Goal: Complete application form: Complete application form

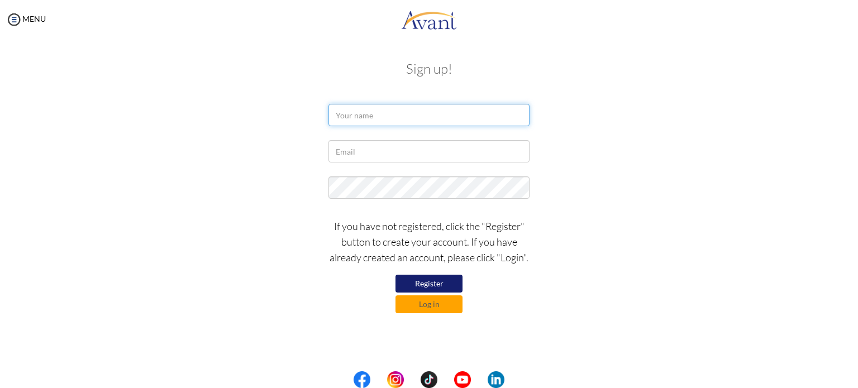
click at [392, 114] on input "text" at bounding box center [428, 115] width 201 height 22
click at [339, 117] on input "suprava dhakal" at bounding box center [428, 115] width 201 height 22
click at [368, 116] on input "Suprava dhakal" at bounding box center [428, 115] width 201 height 22
click at [417, 119] on input "Suprava Dhakal" at bounding box center [428, 115] width 201 height 22
type input "Suprava Dhakal"
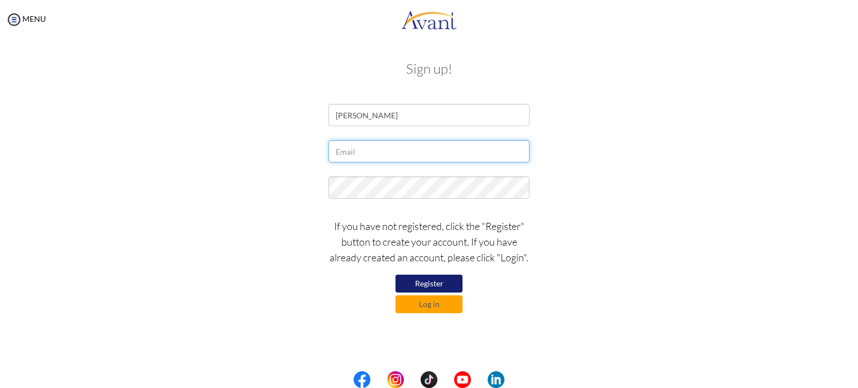
click at [394, 146] on input "text" at bounding box center [428, 151] width 201 height 22
type input "suprava.dhakal2018@gmail.com"
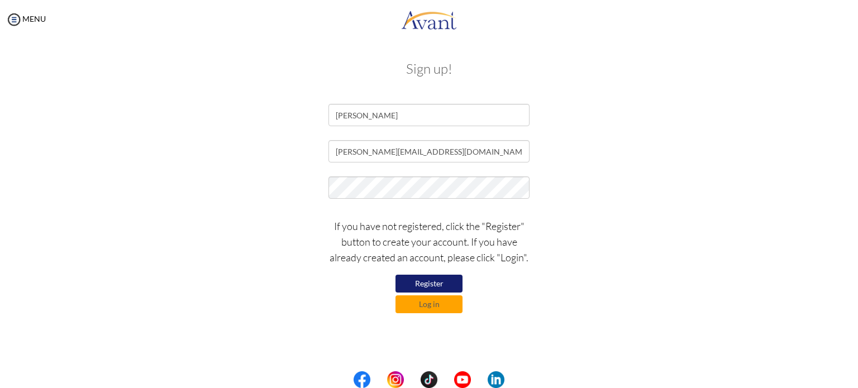
click at [433, 281] on button "Register" at bounding box center [428, 284] width 67 height 18
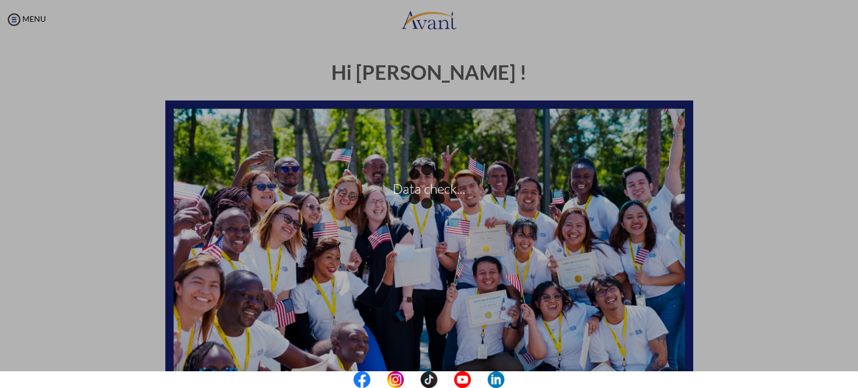
click at [437, 202] on div "Data check..." at bounding box center [429, 195] width 16 height 16
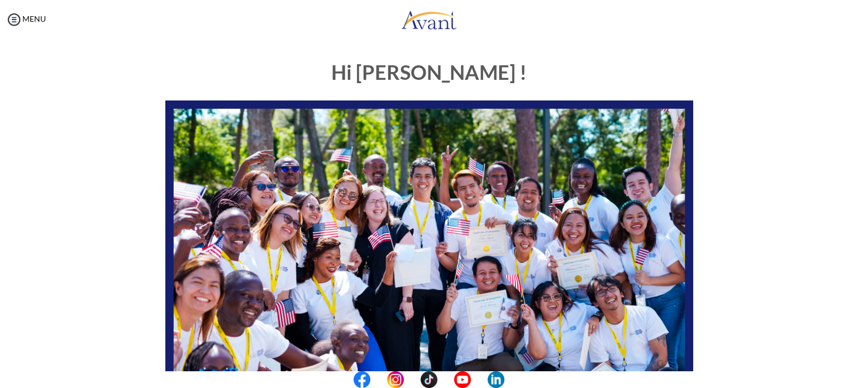
scroll to position [232, 0]
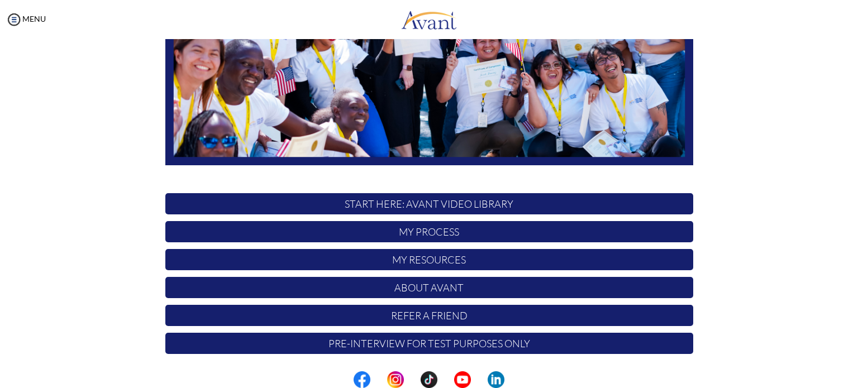
click at [414, 232] on p "My Process" at bounding box center [429, 231] width 528 height 21
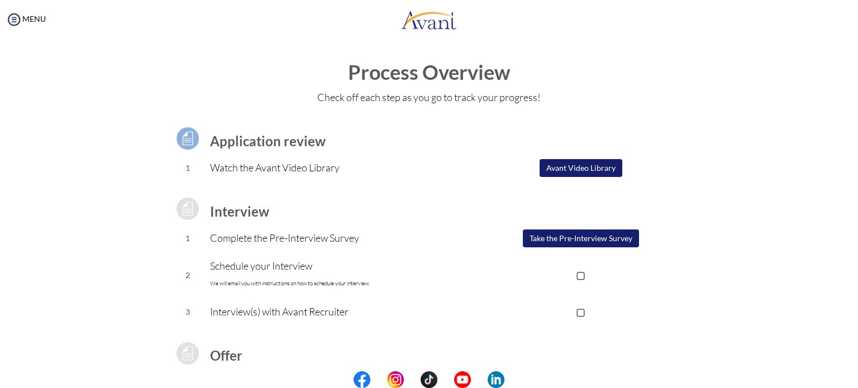
click at [548, 167] on button "Avant Video Library" at bounding box center [581, 168] width 83 height 18
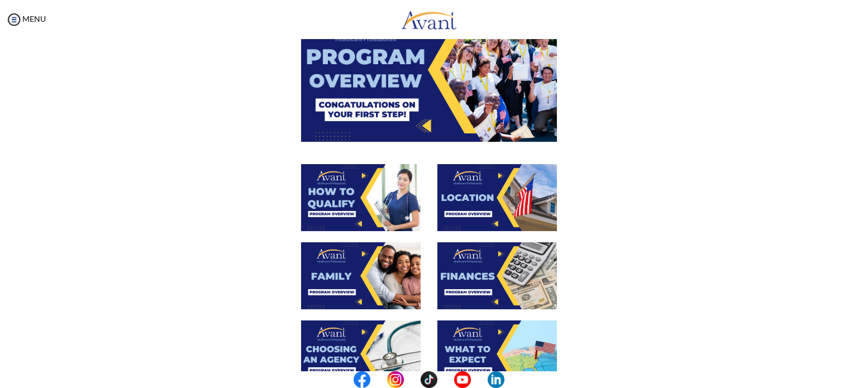
scroll to position [0, 0]
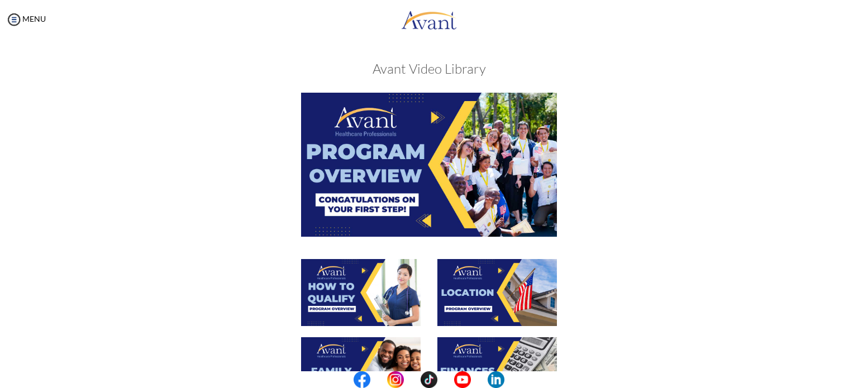
click at [431, 118] on img at bounding box center [429, 165] width 256 height 144
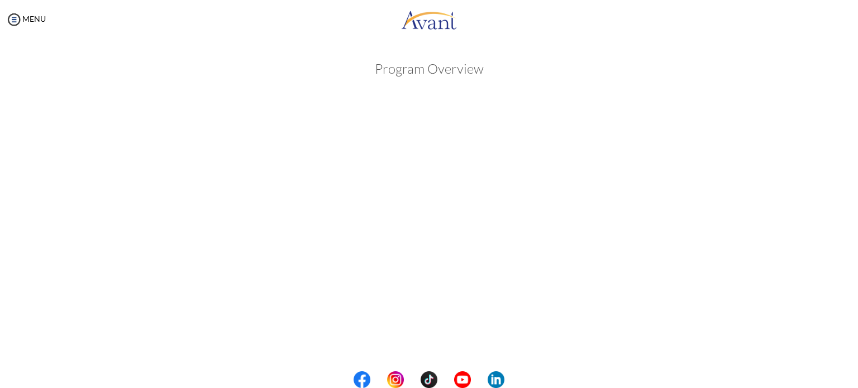
scroll to position [161, 0]
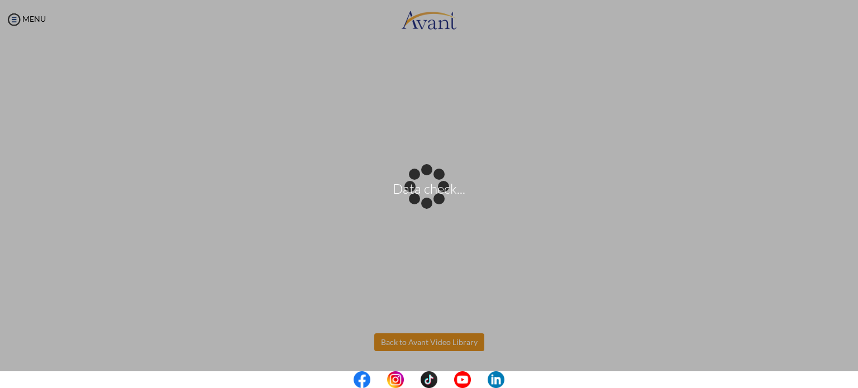
click at [428, 348] on body "Data check... Maintenance break. Please come back in 2 hours. MENU My Status Wh…" at bounding box center [429, 194] width 858 height 388
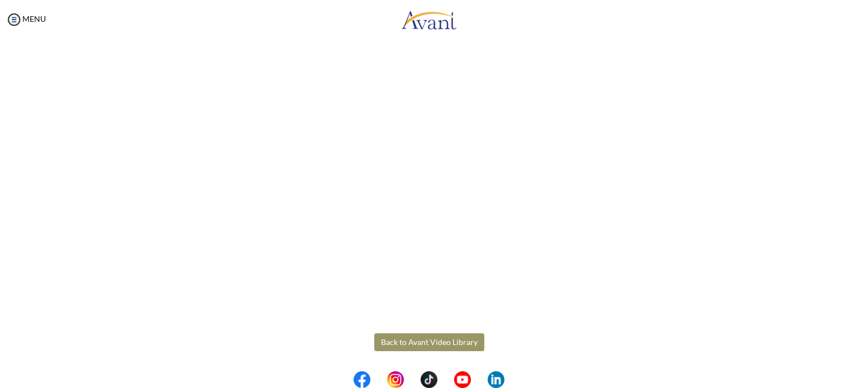
click at [445, 344] on button "Back to Avant Video Library" at bounding box center [429, 342] width 110 height 18
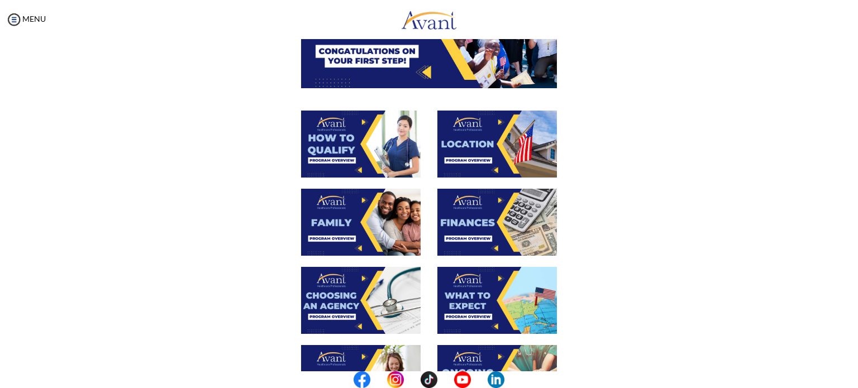
scroll to position [149, 0]
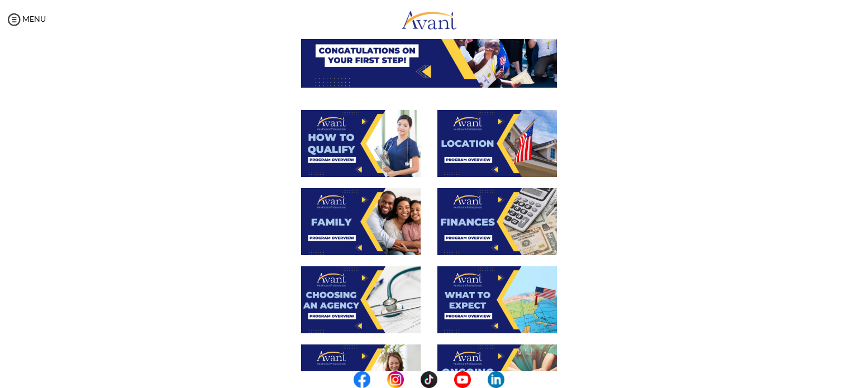
click at [361, 136] on img at bounding box center [361, 143] width 120 height 67
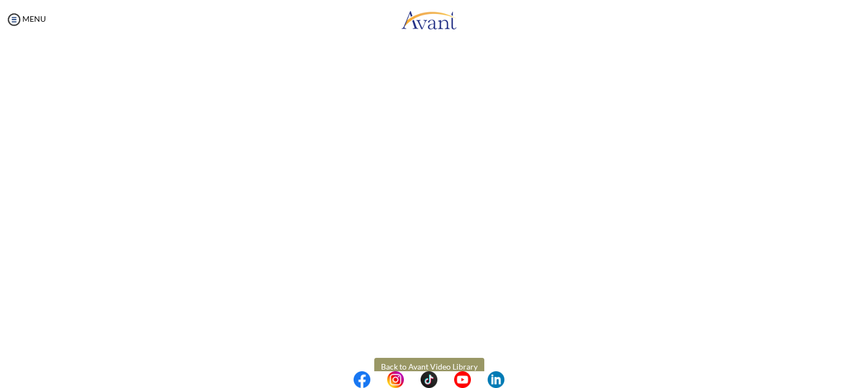
scroll to position [161, 0]
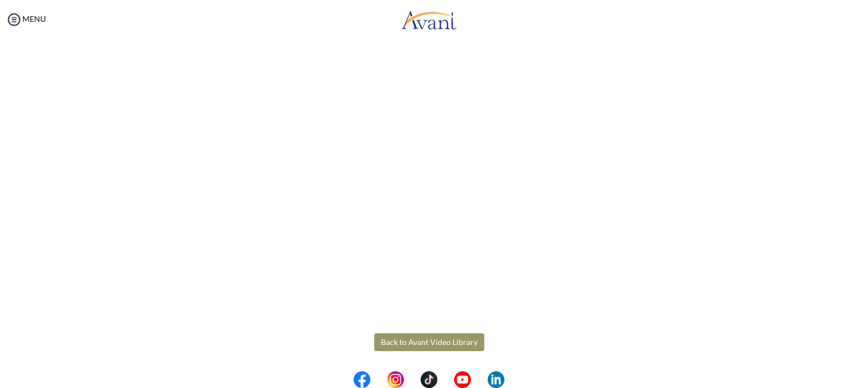
click at [445, 337] on body "Maintenance break. Please come back in 2 hours. MENU My Status What is the next…" at bounding box center [429, 194] width 858 height 388
click at [425, 337] on button "Back to Avant Video Library" at bounding box center [429, 342] width 110 height 18
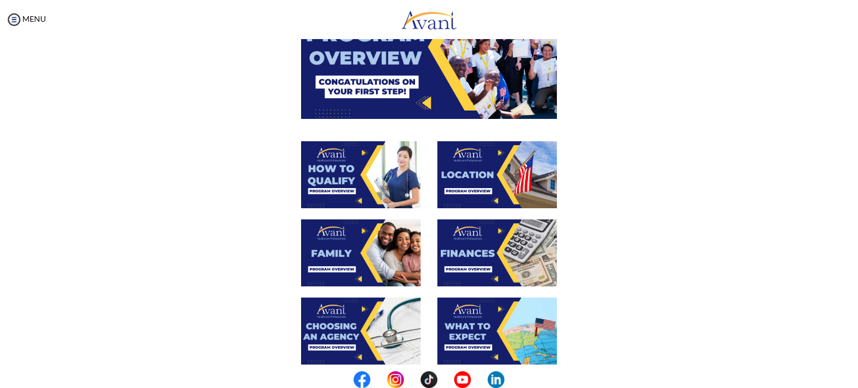
scroll to position [118, 0]
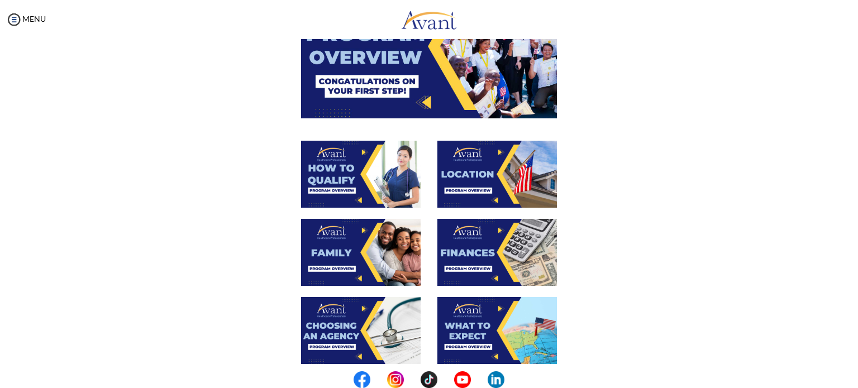
click at [478, 178] on img at bounding box center [497, 174] width 120 height 67
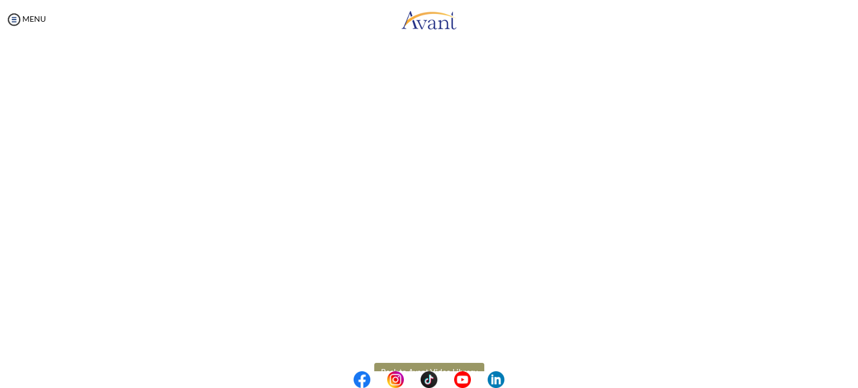
scroll to position [161, 0]
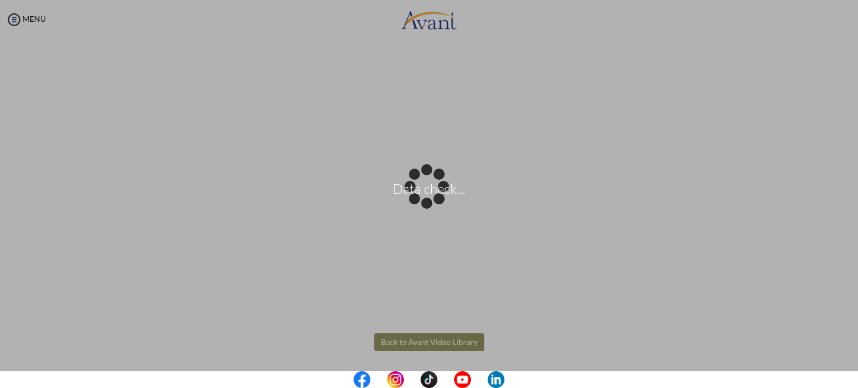
click at [418, 339] on body "Data check... Maintenance break. Please come back in 2 hours. MENU My Status Wh…" at bounding box center [429, 194] width 858 height 388
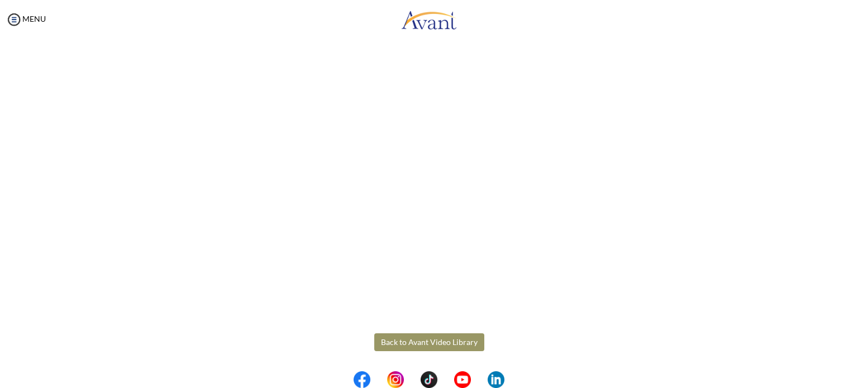
click at [422, 334] on button "Back to Avant Video Library" at bounding box center [429, 342] width 110 height 18
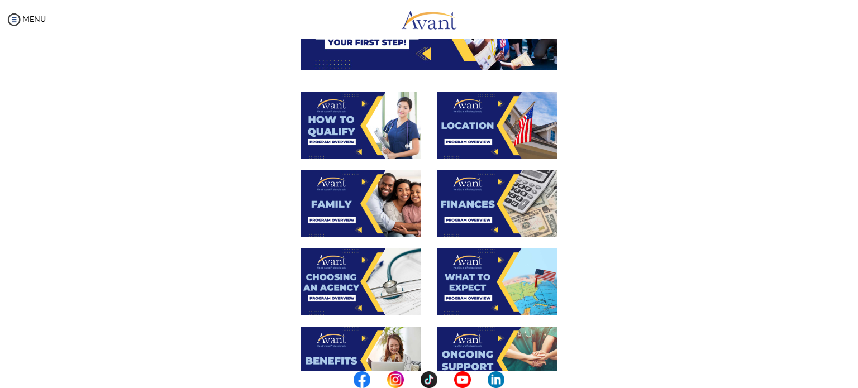
scroll to position [168, 0]
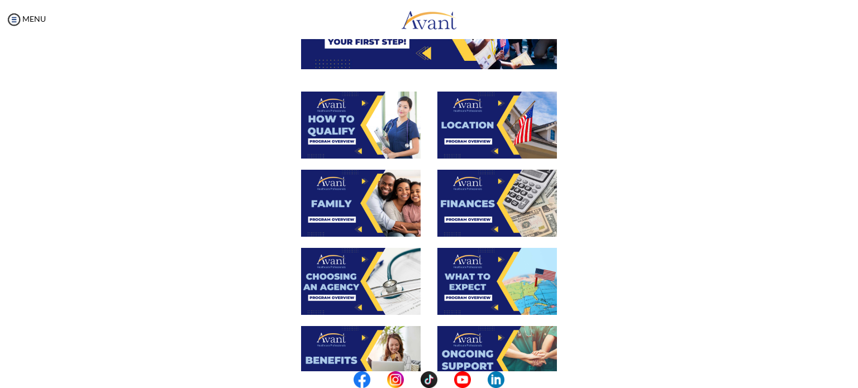
click at [331, 195] on img at bounding box center [361, 203] width 120 height 67
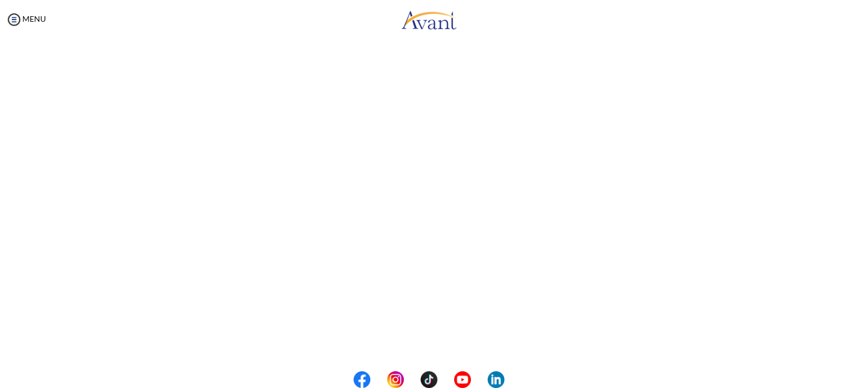
scroll to position [280, 0]
click at [416, 341] on button "Back to Avant Video Library" at bounding box center [429, 342] width 110 height 18
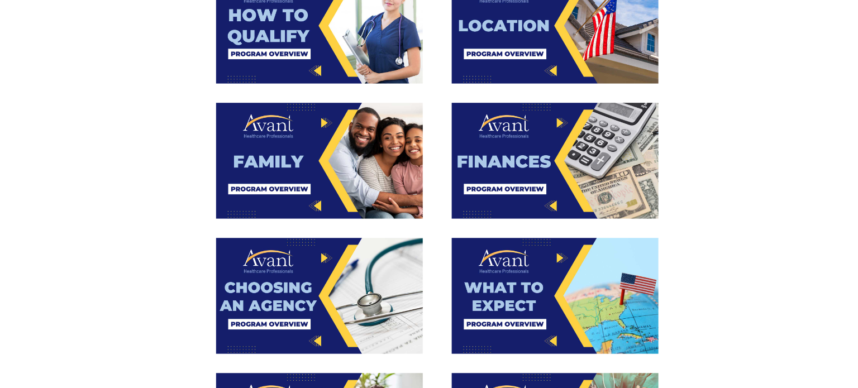
scroll to position [228, 0]
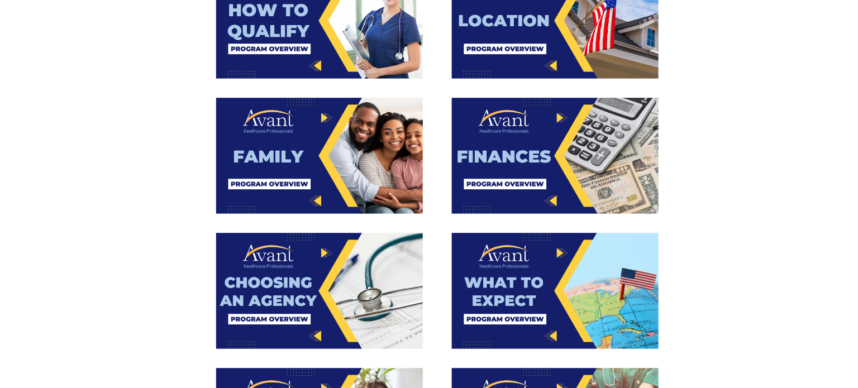
click at [335, 137] on img at bounding box center [361, 142] width 120 height 67
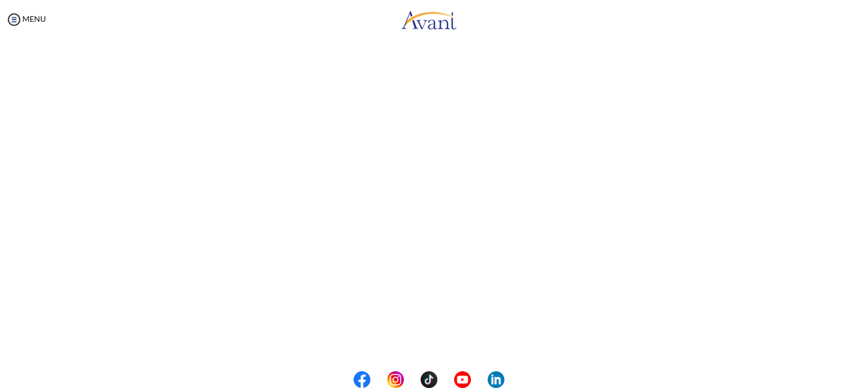
scroll to position [280, 0]
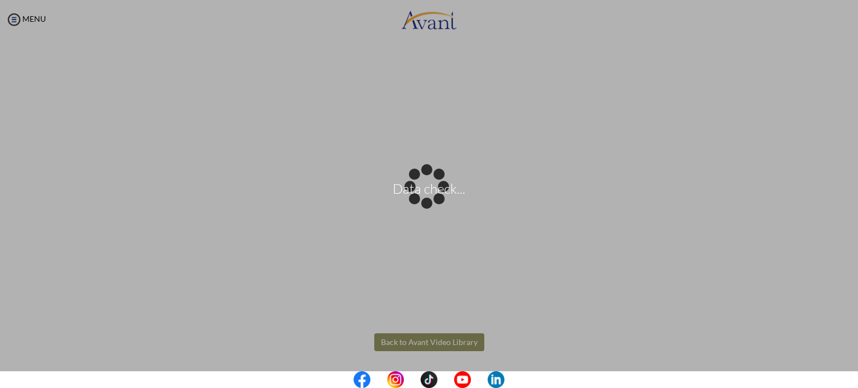
click at [430, 340] on body "Data check... Maintenance break. Please come back in 2 hours. MENU My Status Wh…" at bounding box center [429, 194] width 858 height 388
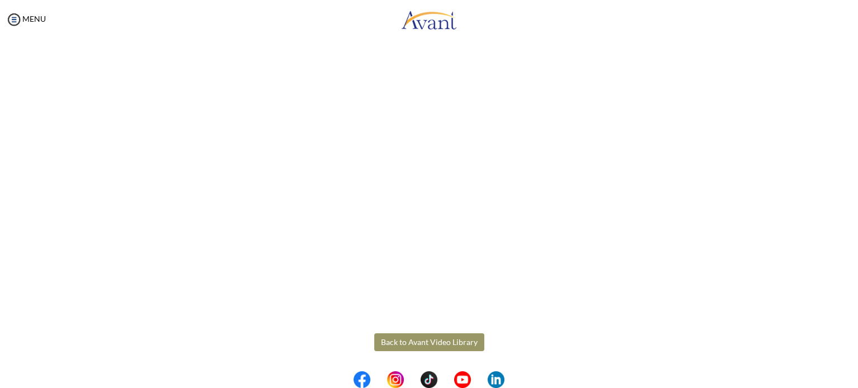
click at [436, 338] on button "Back to Avant Video Library" at bounding box center [429, 342] width 110 height 18
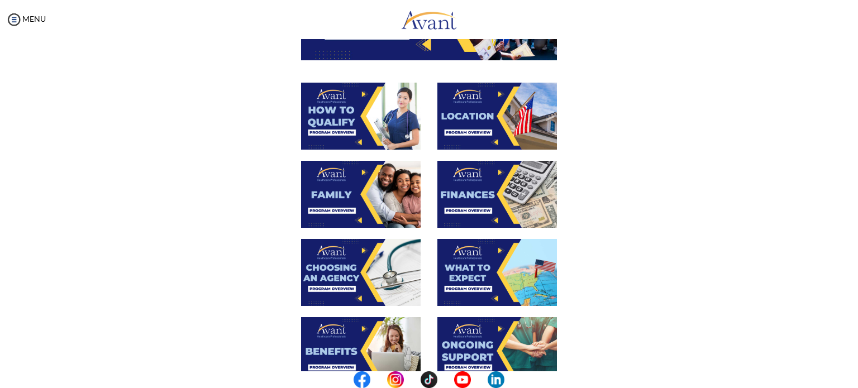
scroll to position [178, 0]
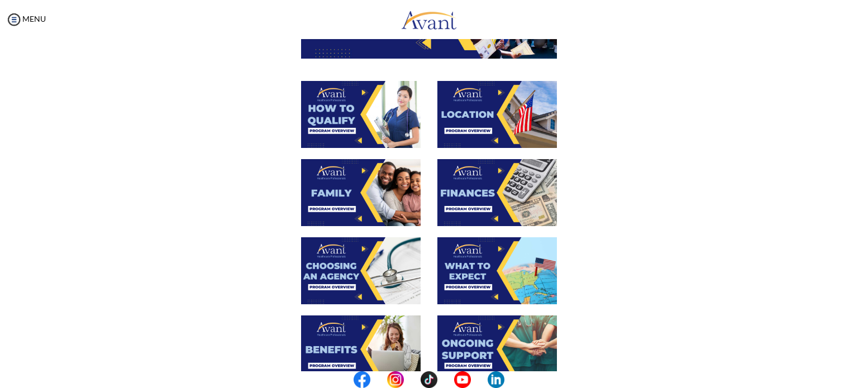
click at [488, 192] on img at bounding box center [497, 192] width 120 height 67
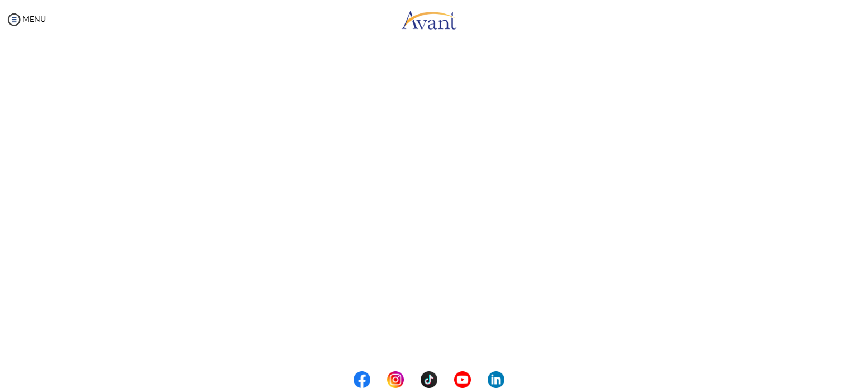
scroll to position [161, 0]
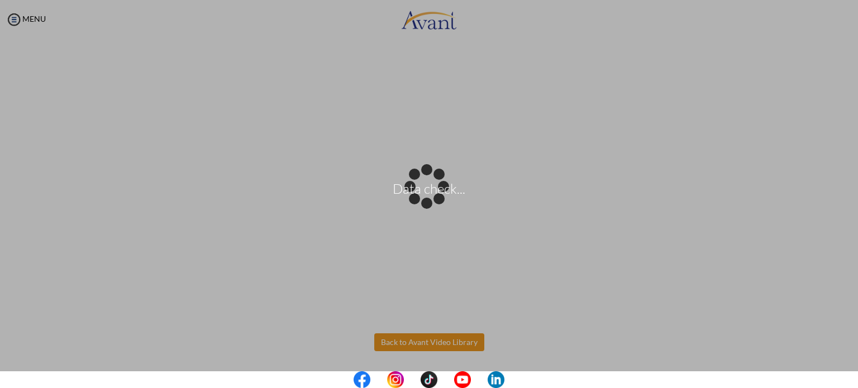
click at [430, 337] on body "Data check... Maintenance break. Please come back in 2 hours. MENU My Status Wh…" at bounding box center [429, 194] width 858 height 388
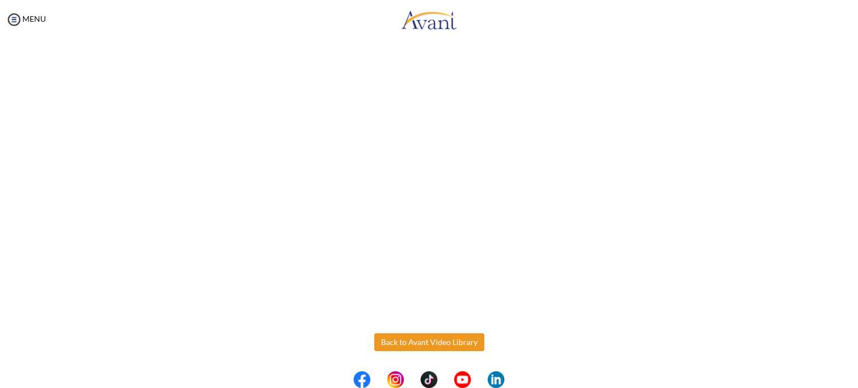
click at [430, 337] on button "Back to Avant Video Library" at bounding box center [429, 342] width 110 height 18
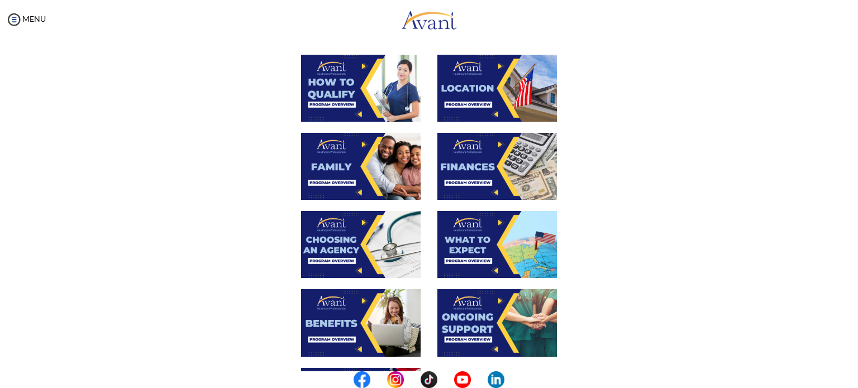
scroll to position [205, 0]
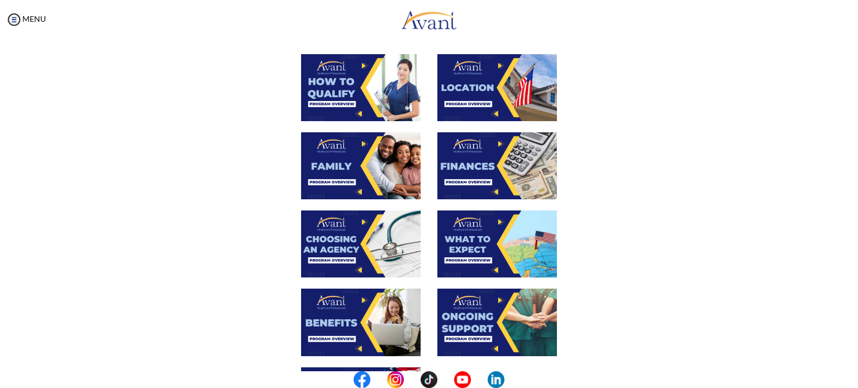
click at [349, 238] on img at bounding box center [361, 244] width 120 height 67
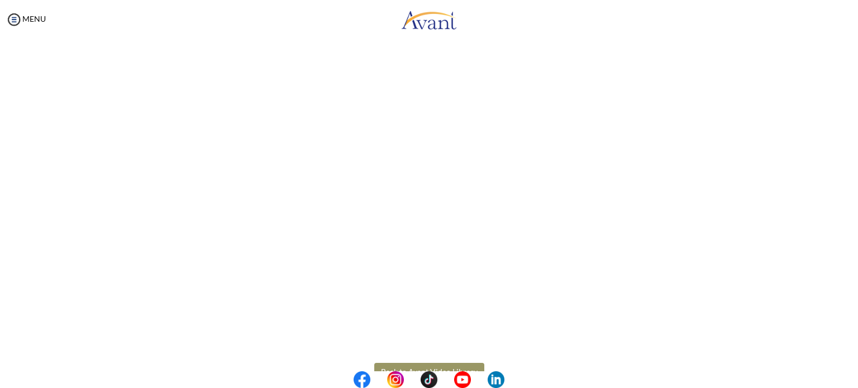
scroll to position [280, 0]
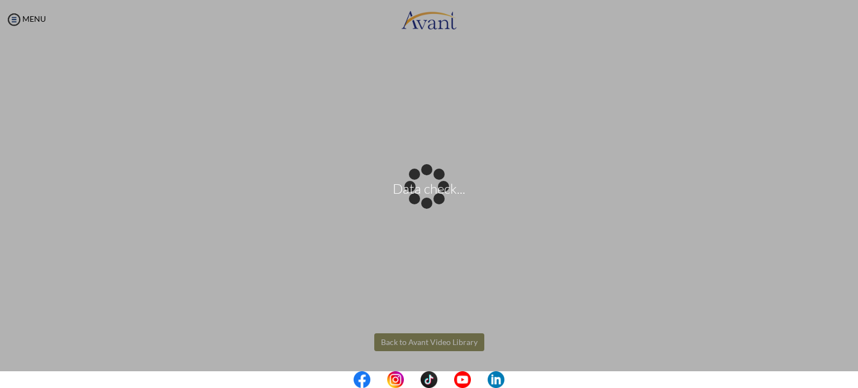
click at [441, 343] on body "Data check... Maintenance break. Please come back in 2 hours. MENU My Status Wh…" at bounding box center [429, 194] width 858 height 388
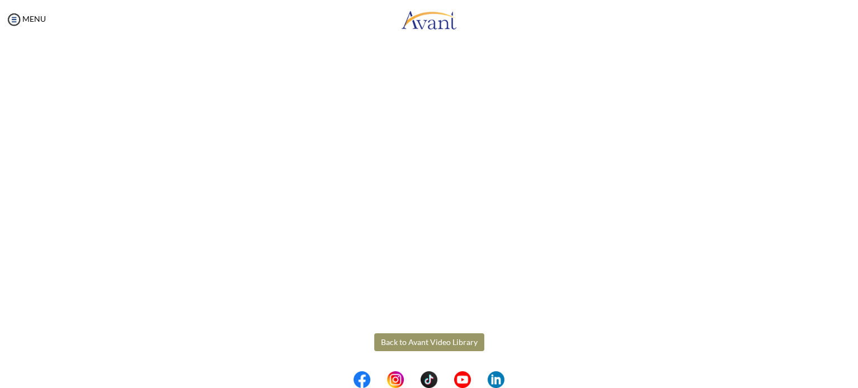
click at [441, 343] on button "Back to Avant Video Library" at bounding box center [429, 342] width 110 height 18
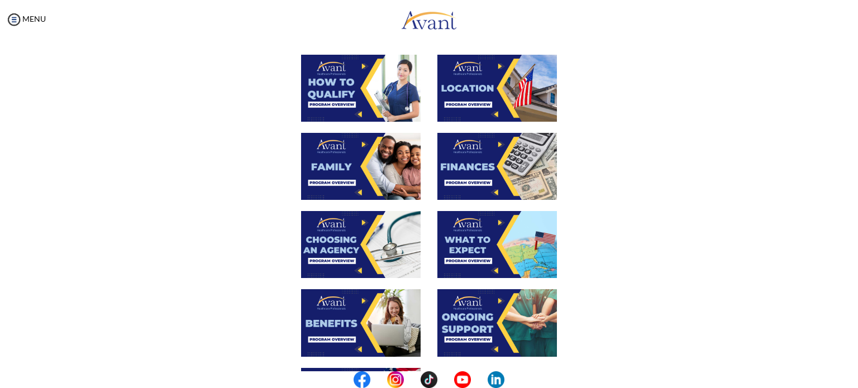
scroll to position [210, 0]
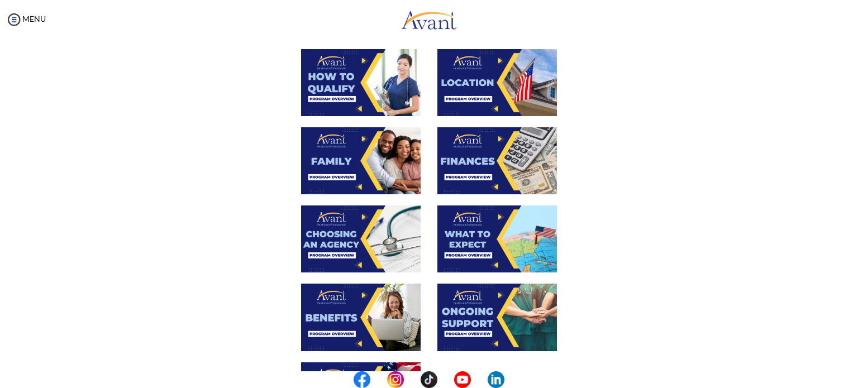
click at [474, 232] on img at bounding box center [497, 239] width 120 height 67
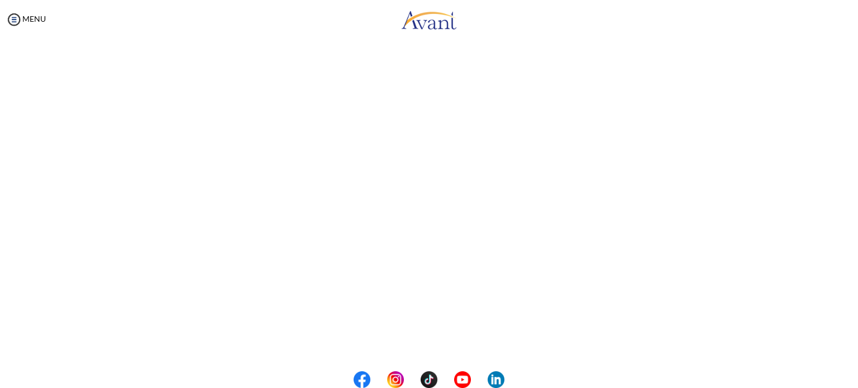
scroll to position [280, 0]
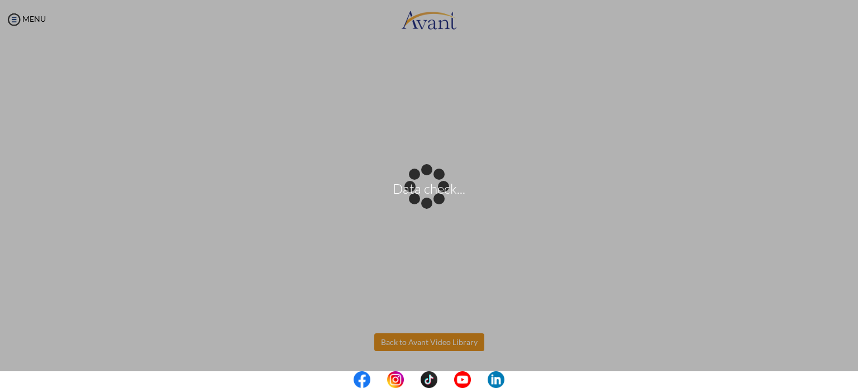
click at [438, 341] on body "Data check... Maintenance break. Please come back in 2 hours. MENU My Status Wh…" at bounding box center [429, 194] width 858 height 388
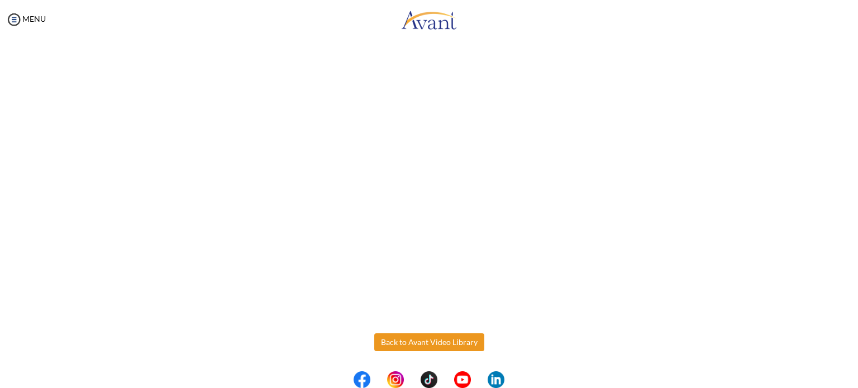
click at [438, 341] on button "Back to Avant Video Library" at bounding box center [429, 342] width 110 height 18
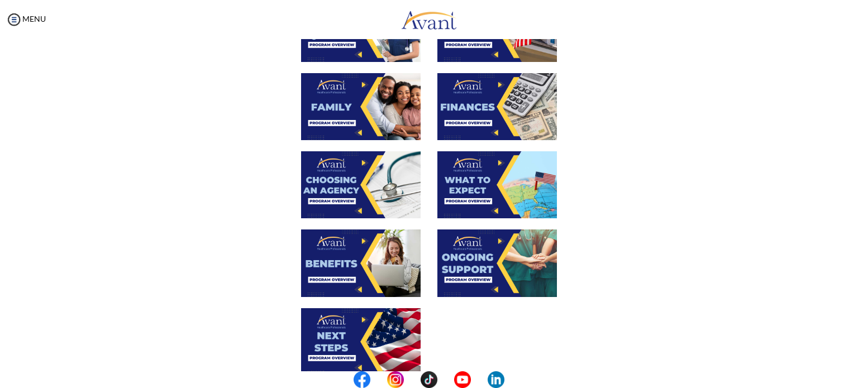
scroll to position [265, 0]
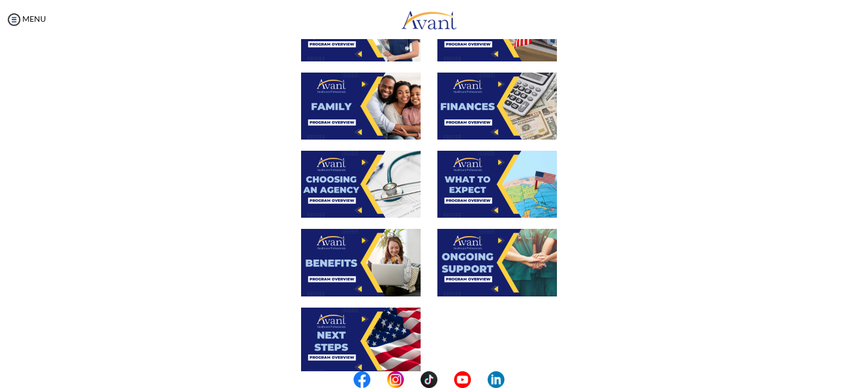
click at [351, 178] on img at bounding box center [361, 184] width 120 height 67
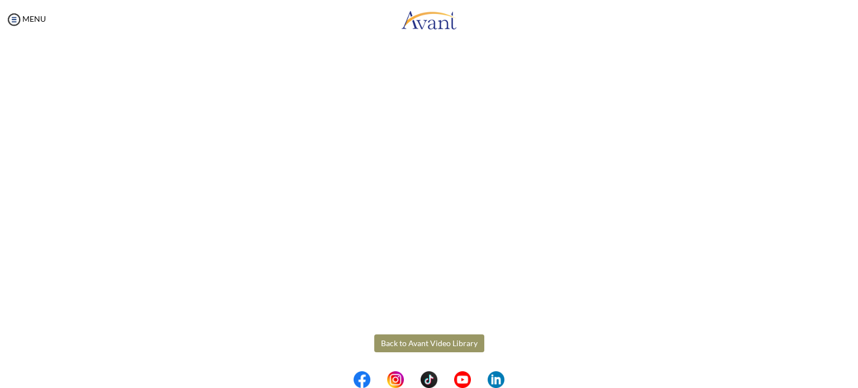
scroll to position [280, 0]
click at [411, 348] on button "Back to Avant Video Library" at bounding box center [429, 342] width 110 height 18
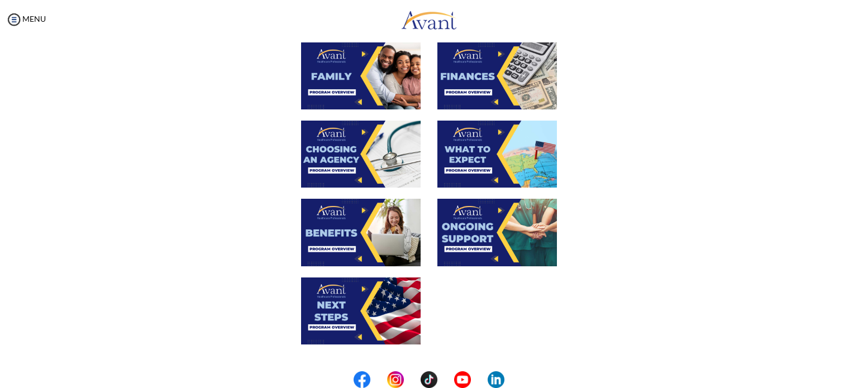
scroll to position [296, 0]
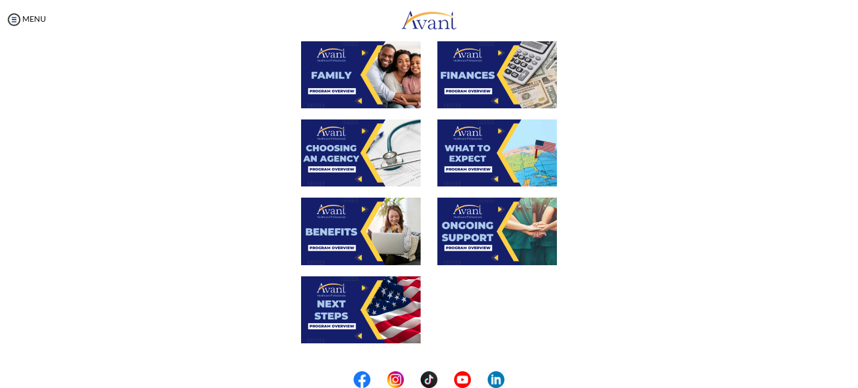
click at [375, 234] on img at bounding box center [361, 231] width 120 height 67
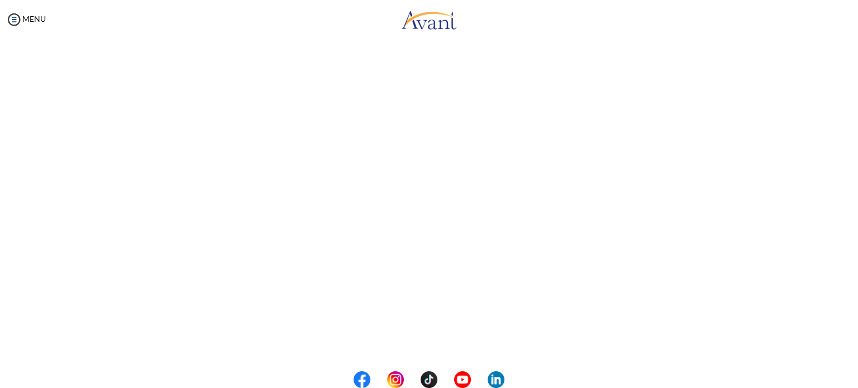
scroll to position [280, 0]
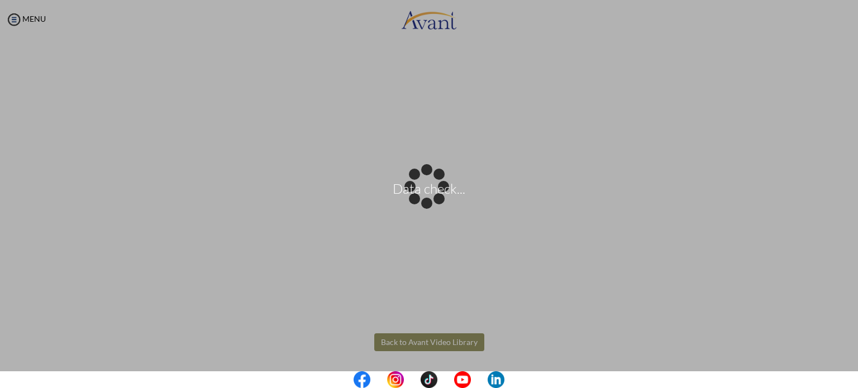
click at [419, 339] on body "Data check... Maintenance break. Please come back in 2 hours. MENU My Status Wh…" at bounding box center [429, 194] width 858 height 388
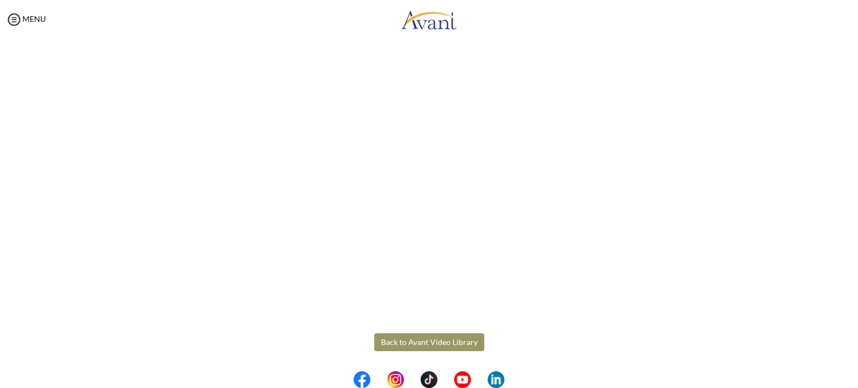
click at [419, 339] on button "Back to Avant Video Library" at bounding box center [429, 342] width 110 height 18
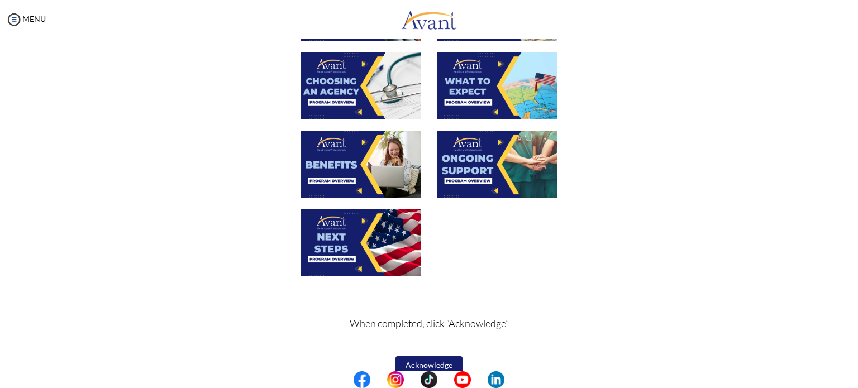
scroll to position [379, 0]
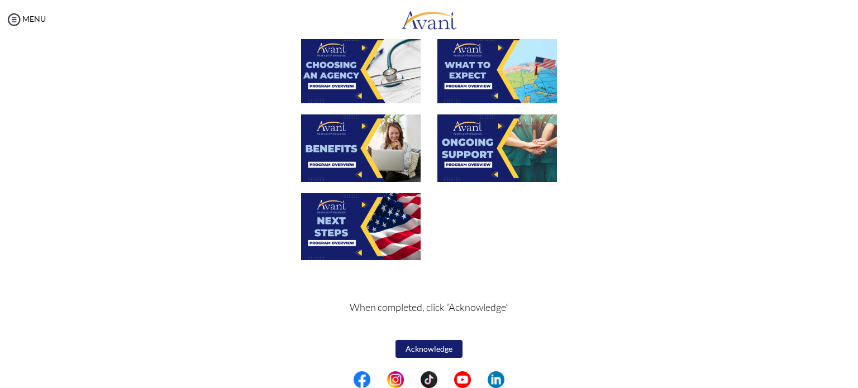
click at [367, 219] on img at bounding box center [361, 226] width 120 height 67
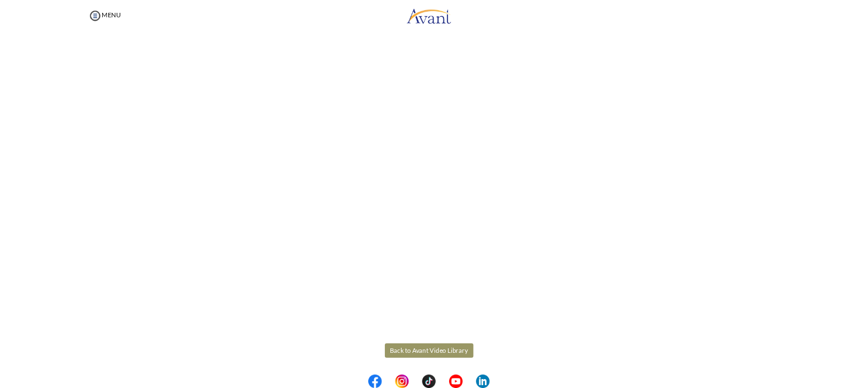
scroll to position [280, 0]
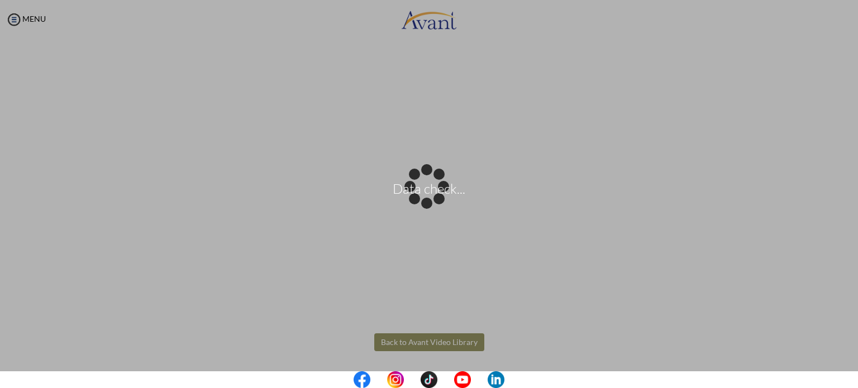
click at [399, 337] on body "Data check... Maintenance break. Please come back in 2 hours. MENU My Status Wh…" at bounding box center [429, 194] width 858 height 388
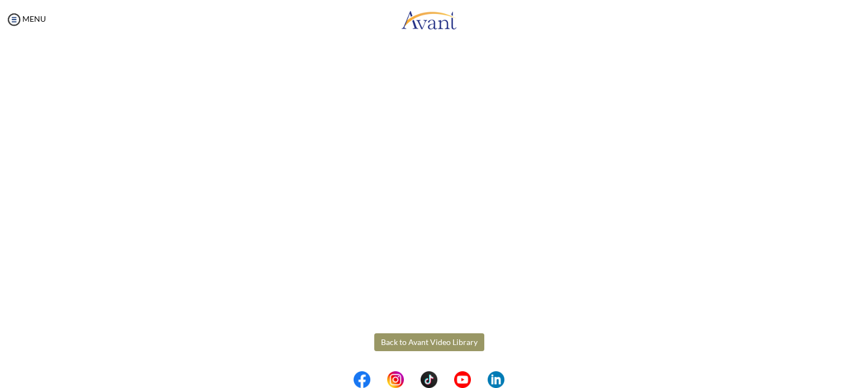
click at [399, 337] on button "Back to Avant Video Library" at bounding box center [429, 342] width 110 height 18
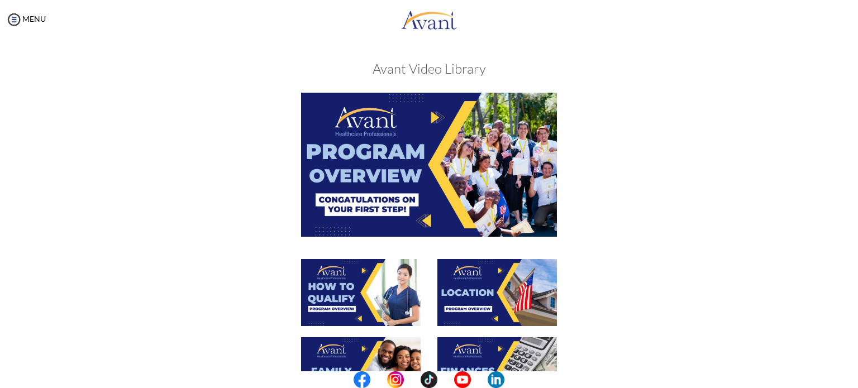
scroll to position [379, 0]
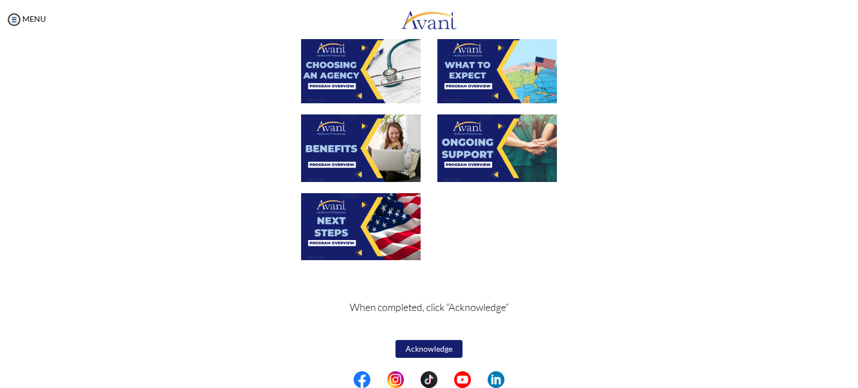
click at [418, 346] on button "Acknowledge" at bounding box center [428, 349] width 67 height 18
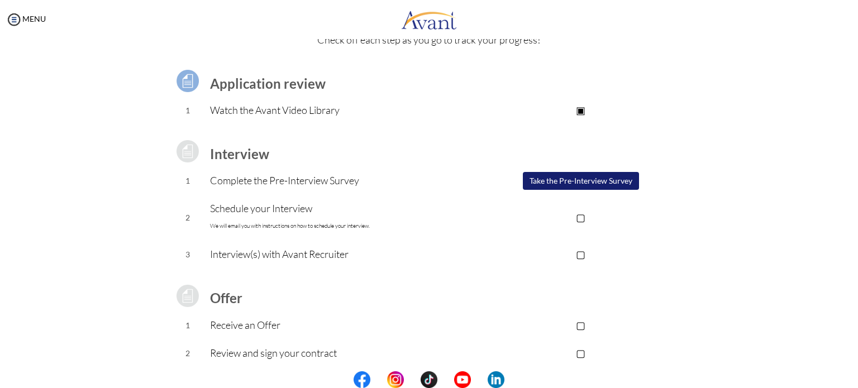
scroll to position [64, 0]
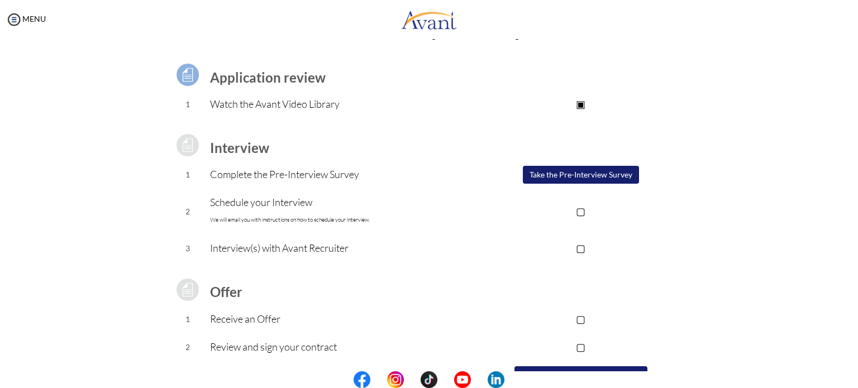
click at [579, 104] on p "▣" at bounding box center [581, 104] width 224 height 16
click at [588, 171] on button "Take the Pre-Interview Survey" at bounding box center [581, 175] width 116 height 18
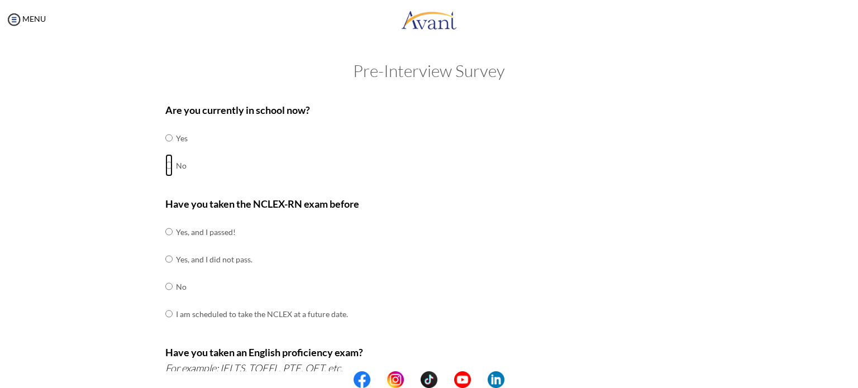
click at [167, 149] on input "radio" at bounding box center [168, 138] width 7 height 22
radio input "true"
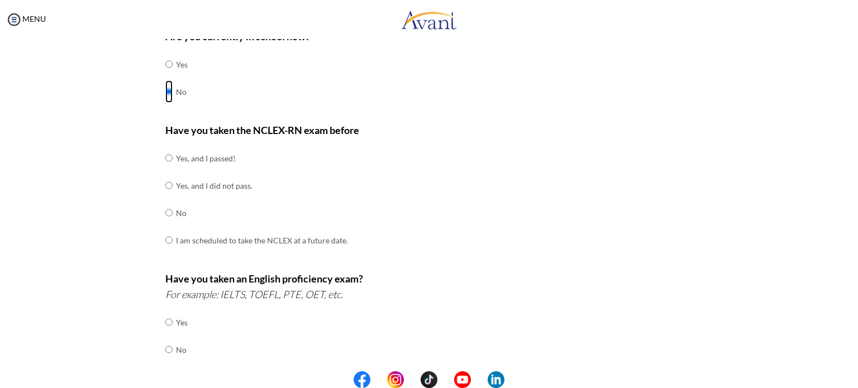
scroll to position [75, 0]
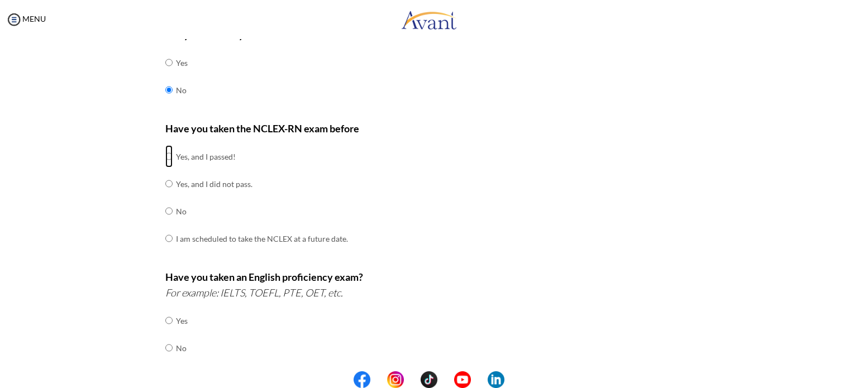
click at [165, 152] on input "radio" at bounding box center [168, 156] width 7 height 22
radio input "true"
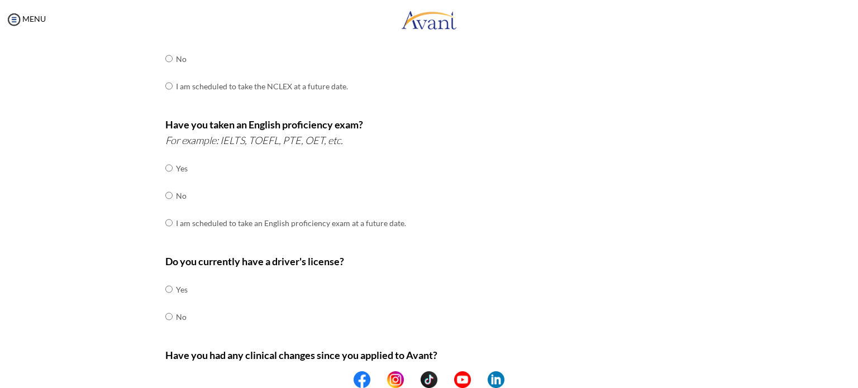
scroll to position [228, 0]
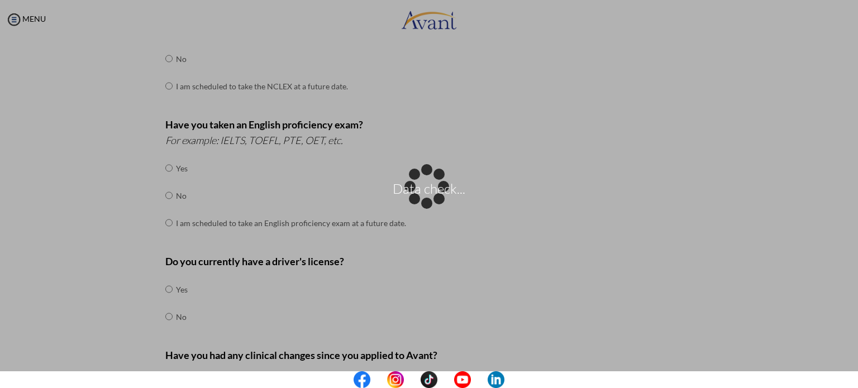
click at [437, 187] on div "Data check..." at bounding box center [429, 195] width 16 height 16
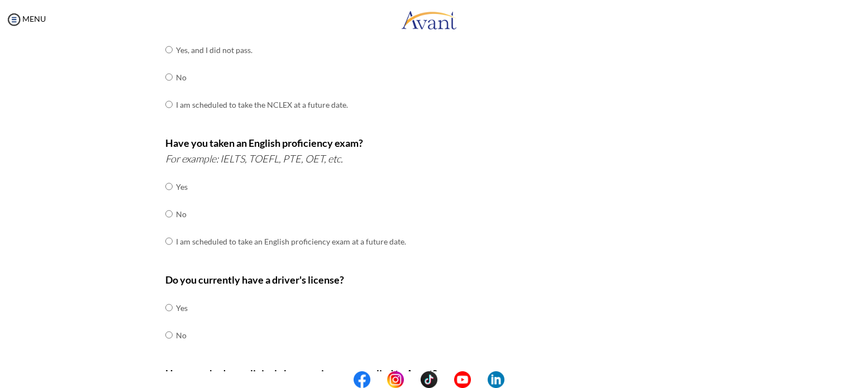
scroll to position [210, 0]
click at [165, 197] on input "radio" at bounding box center [168, 186] width 7 height 22
radio input "true"
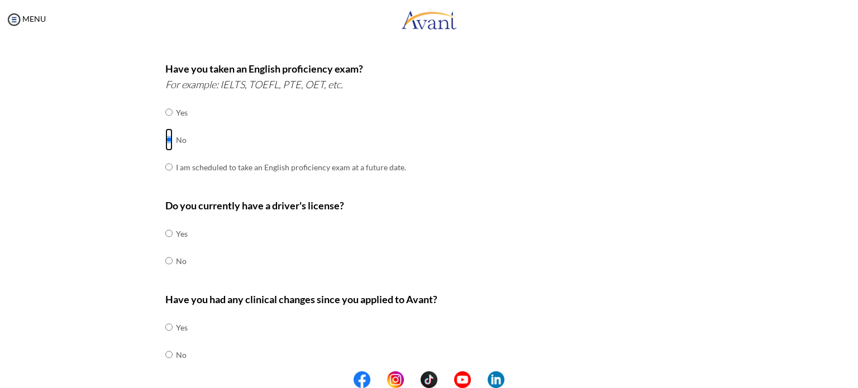
scroll to position [285, 0]
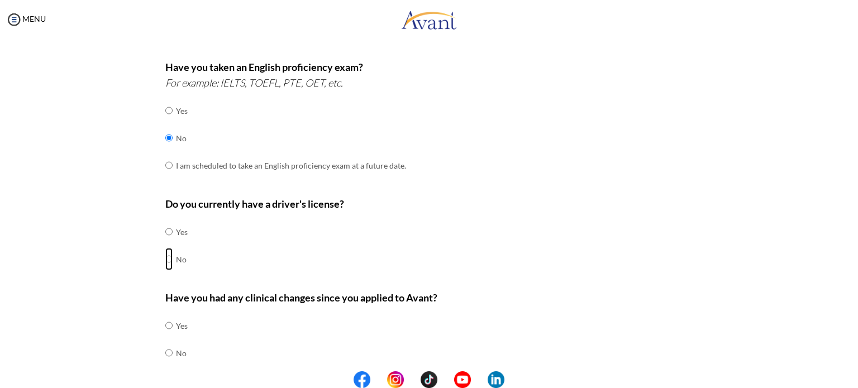
click at [165, 243] on input "radio" at bounding box center [168, 232] width 7 height 22
radio input "true"
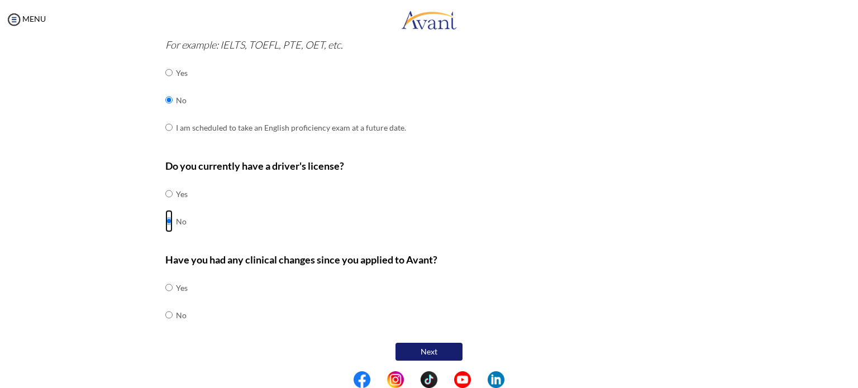
scroll to position [325, 0]
click at [167, 298] on input "radio" at bounding box center [168, 286] width 7 height 22
radio input "true"
click at [427, 352] on button "Next" at bounding box center [428, 351] width 67 height 18
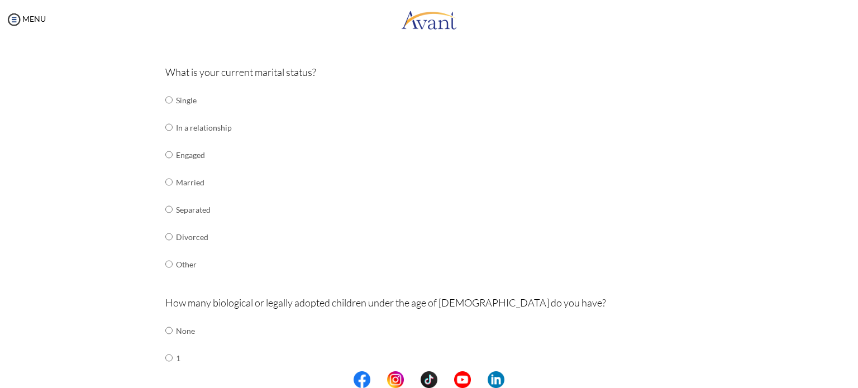
scroll to position [118, 0]
click at [165, 112] on input "radio" at bounding box center [168, 100] width 7 height 22
radio input "true"
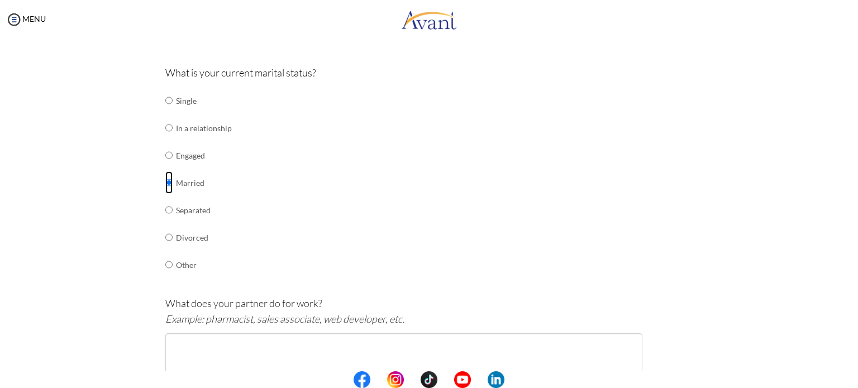
click at [165, 112] on input "radio" at bounding box center [168, 100] width 7 height 22
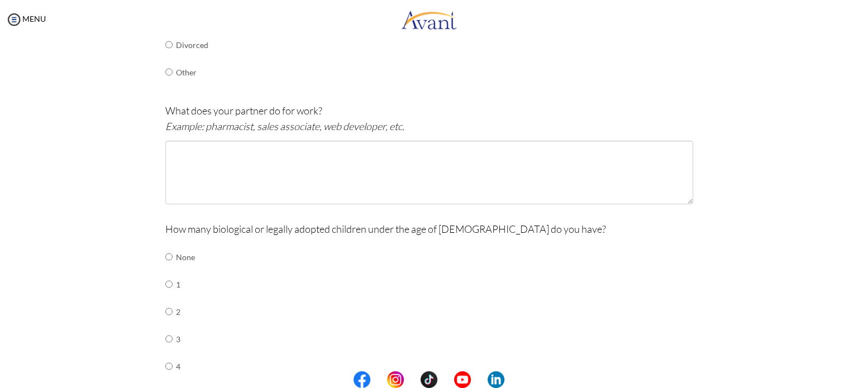
scroll to position [309, 0]
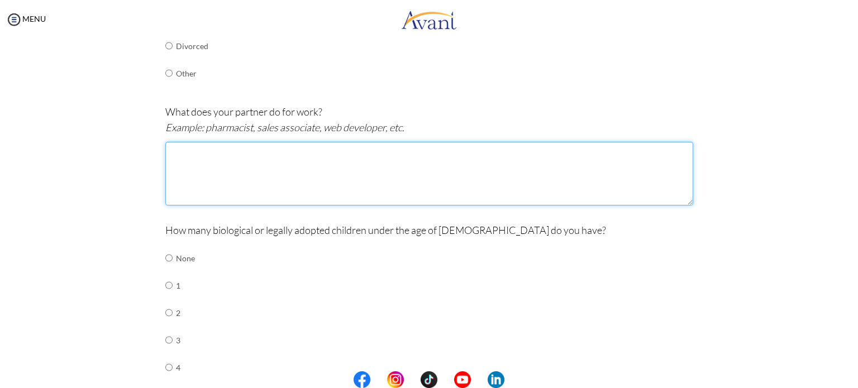
click at [255, 166] on textarea at bounding box center [429, 174] width 528 height 64
type textarea "p"
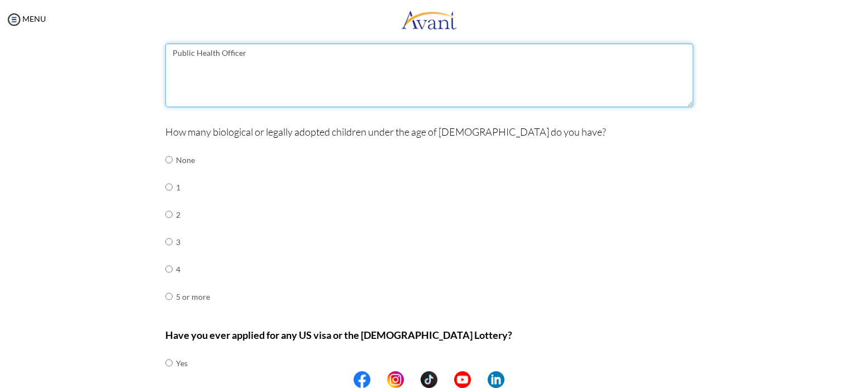
scroll to position [407, 0]
type textarea "Public Health Officer"
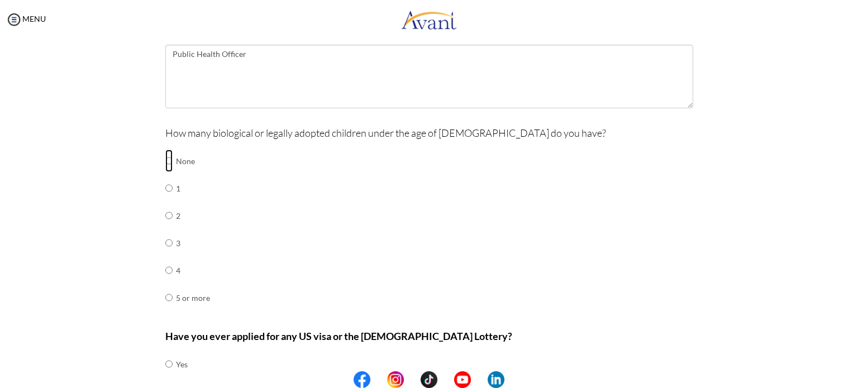
click at [165, 162] on input "radio" at bounding box center [168, 161] width 7 height 22
radio input "true"
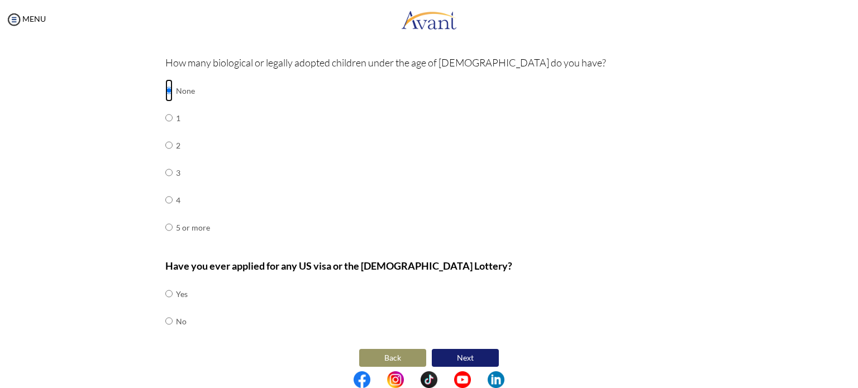
scroll to position [484, 0]
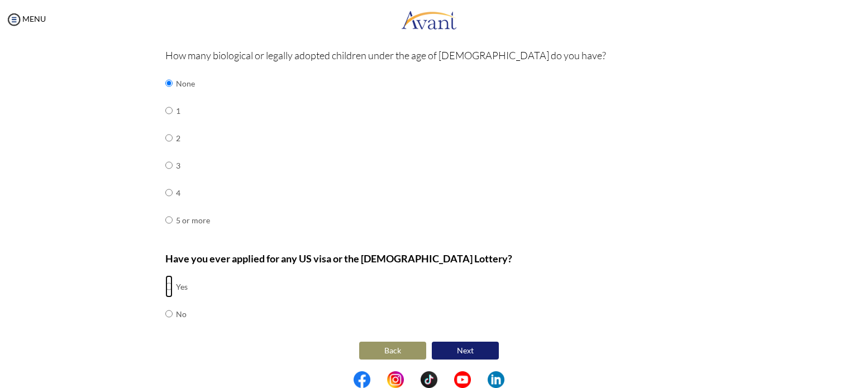
click at [165, 283] on input "radio" at bounding box center [168, 286] width 7 height 22
radio input "true"
click at [446, 349] on button "Next" at bounding box center [465, 351] width 67 height 18
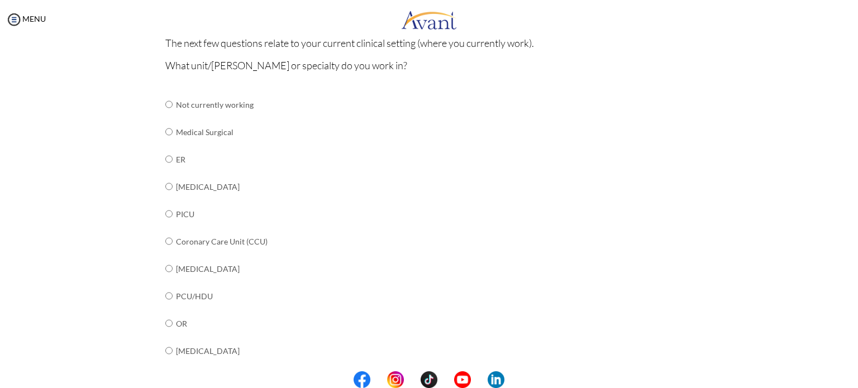
scroll to position [111, 0]
click at [165, 115] on input "radio" at bounding box center [168, 103] width 7 height 22
radio input "true"
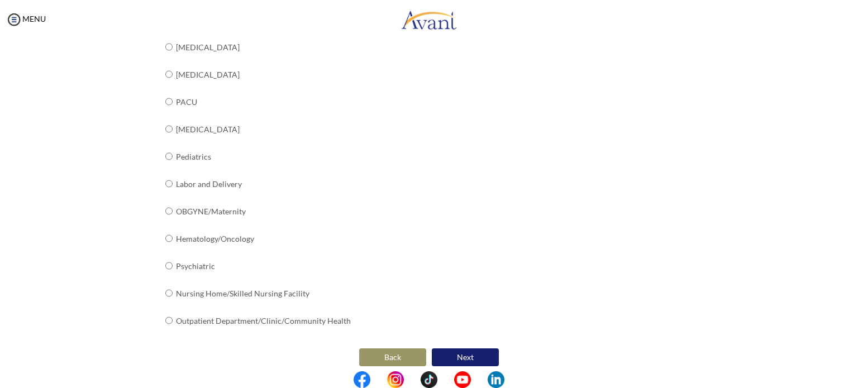
scroll to position [420, 0]
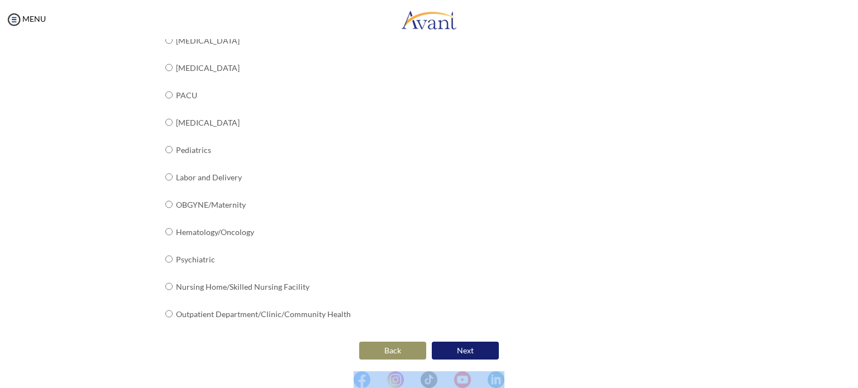
drag, startPoint x: 317, startPoint y: 383, endPoint x: 453, endPoint y: 228, distance: 205.8
click at [453, 228] on body "Maintenance break. Please come back in 2 hours. MENU My Status What is the next…" at bounding box center [429, 194] width 858 height 388
click at [453, 228] on div "What unit/[PERSON_NAME] or specialty do you work in? Not currently working Medi…" at bounding box center [429, 43] width 528 height 592
click at [467, 347] on button "Next" at bounding box center [465, 351] width 67 height 18
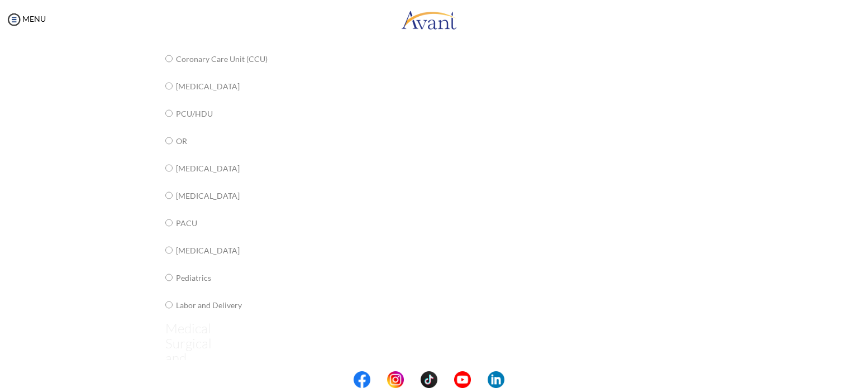
scroll to position [22, 0]
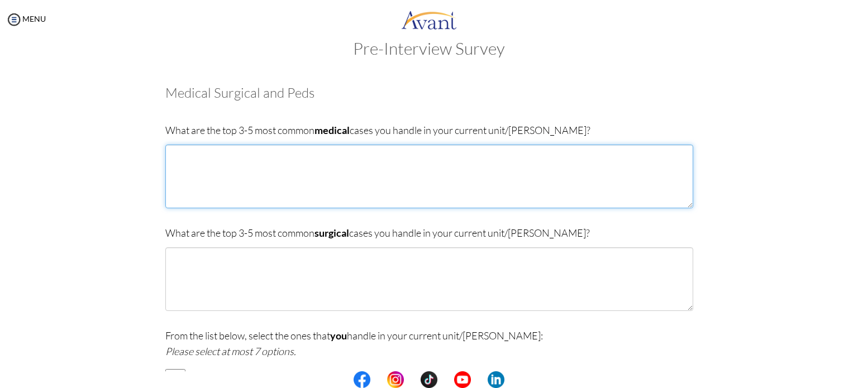
click at [298, 167] on textarea at bounding box center [429, 177] width 528 height 64
type textarea "a"
click at [194, 164] on textarea "Acute gastroenterititis (AGE) [MEDICAL_DATA]" at bounding box center [429, 177] width 528 height 64
click at [301, 168] on textarea "Acute gastroenterititis (AGE) [MEDICAL_DATA]" at bounding box center [429, 177] width 528 height 64
click at [171, 177] on textarea "Acute gastroenterititis (AGE) [MEDICAL_DATA] (ADHF) [MEDICAL_DATA]" at bounding box center [429, 177] width 528 height 64
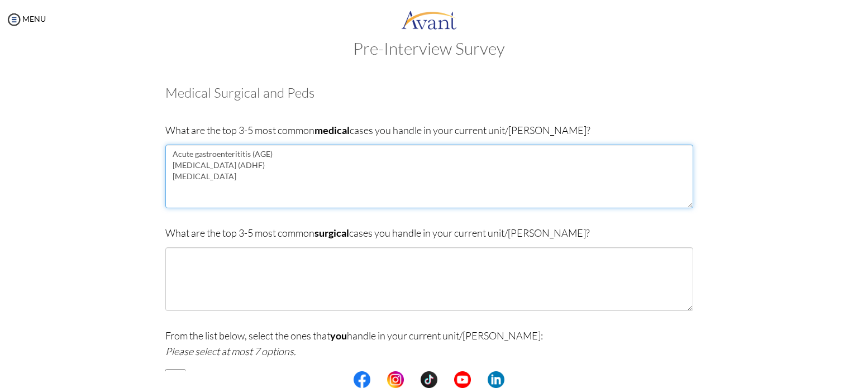
click at [259, 179] on textarea "Acute gastroenterititis (AGE) [MEDICAL_DATA] (ADHF) [MEDICAL_DATA]" at bounding box center [429, 177] width 528 height 64
type textarea "Acute gastroenterititis (AGE) [MEDICAL_DATA] (ADHF) [MEDICAL_DATA] (PTB)"
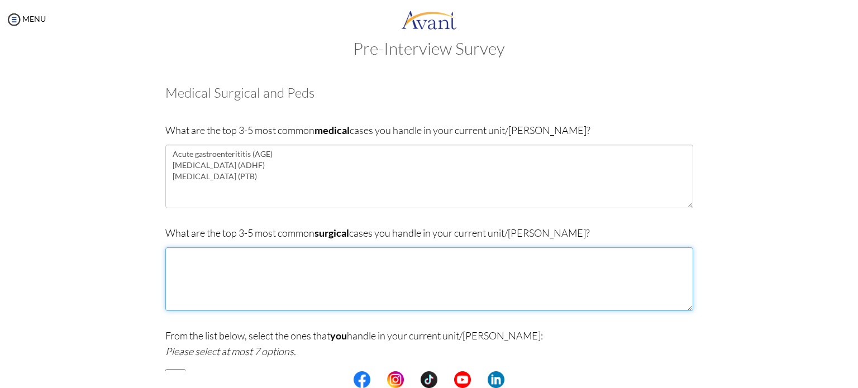
click at [343, 273] on textarea at bounding box center [429, 279] width 528 height 64
type textarea "NO ANY"
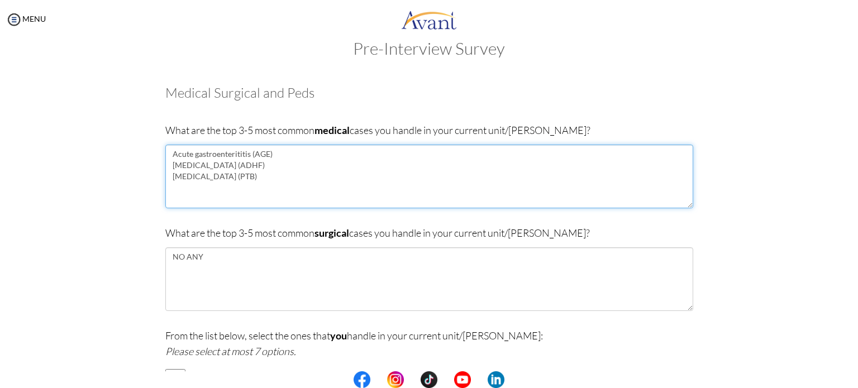
click at [289, 178] on textarea "Acute gastroenterititis (AGE) [MEDICAL_DATA] (ADHF) [MEDICAL_DATA] (PTB)" at bounding box center [429, 177] width 528 height 64
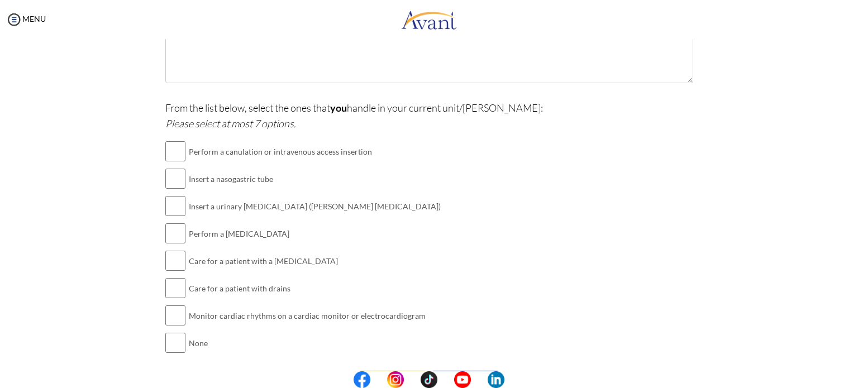
scroll to position [252, 0]
type textarea "Acute gastroenterititis (AGE) [MEDICAL_DATA] (ADHF) [MEDICAL_DATA] (PTB) Acute …"
click at [176, 152] on input "checkbox" at bounding box center [175, 149] width 20 height 22
checkbox input "true"
click at [174, 174] on input "checkbox" at bounding box center [175, 176] width 20 height 22
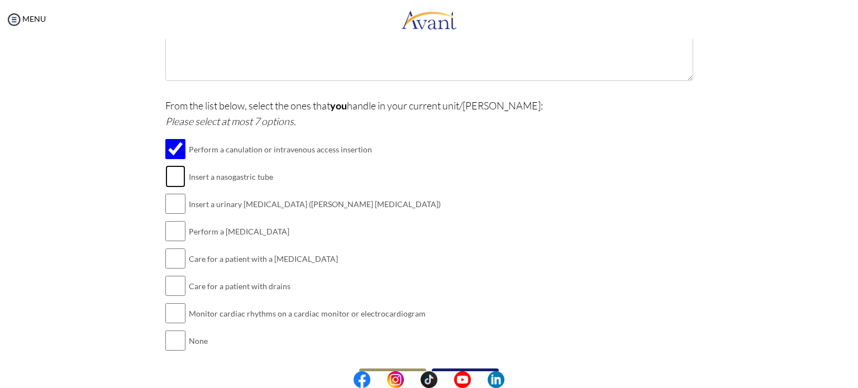
checkbox input "true"
click at [178, 206] on input "checkbox" at bounding box center [175, 204] width 20 height 22
checkbox input "true"
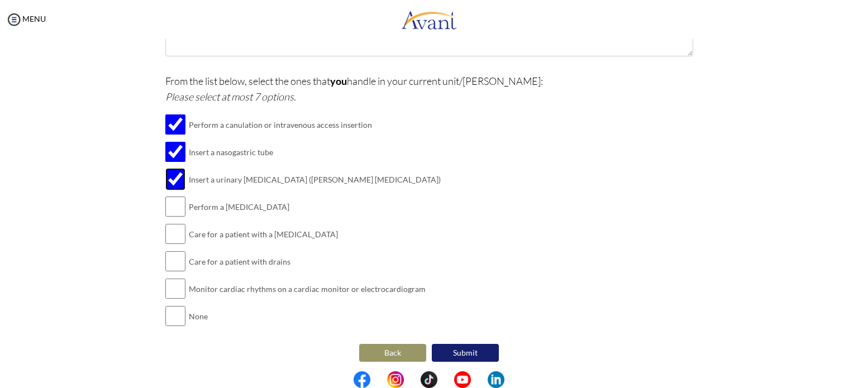
scroll to position [280, 0]
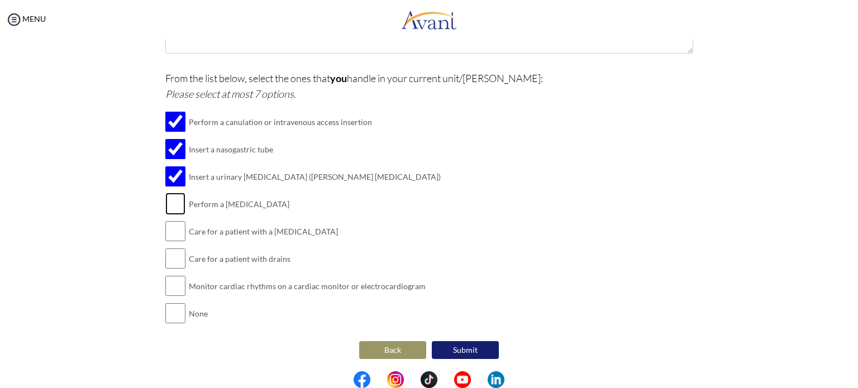
click at [168, 206] on input "checkbox" at bounding box center [175, 204] width 20 height 22
checkbox input "true"
click at [451, 350] on button "Submit" at bounding box center [465, 350] width 67 height 18
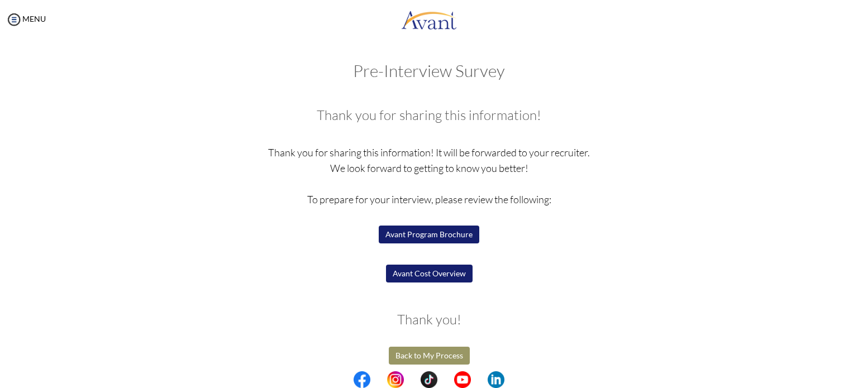
scroll to position [7, 0]
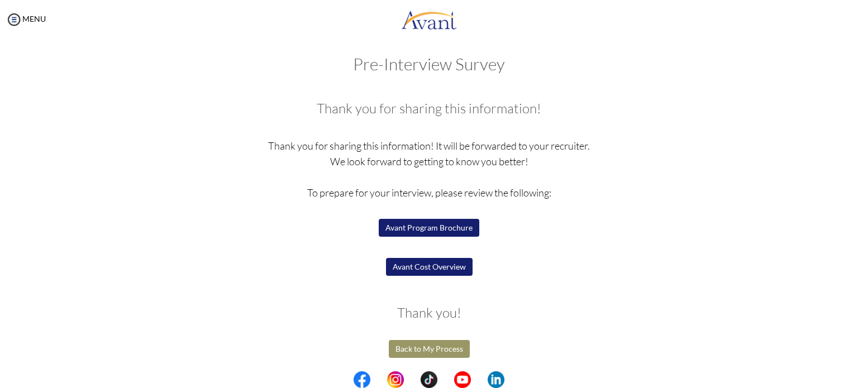
click at [453, 227] on button "Avant Program Brochure" at bounding box center [429, 228] width 101 height 18
